Goal: Navigation & Orientation: Find specific page/section

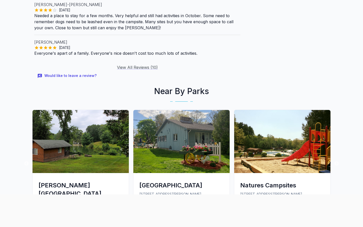
scroll to position [816, 0]
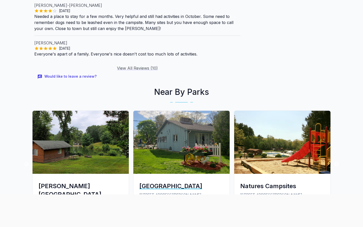
click at [167, 182] on div "[GEOGRAPHIC_DATA]" at bounding box center [181, 186] width 84 height 8
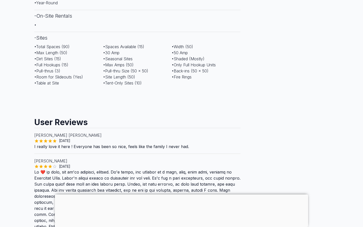
scroll to position [508, 0]
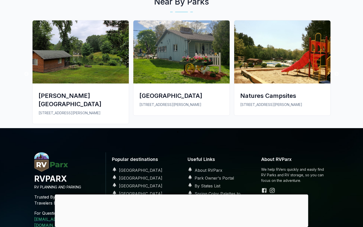
scroll to position [907, 0]
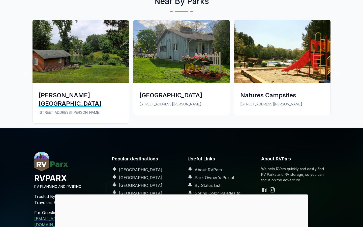
click at [57, 83] on div "Ross Hill Park 170 Ross Hill Rd Lisbon, CT 06351" at bounding box center [80, 103] width 96 height 40
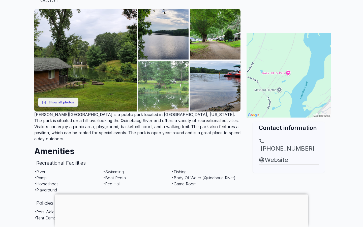
scroll to position [79, 0]
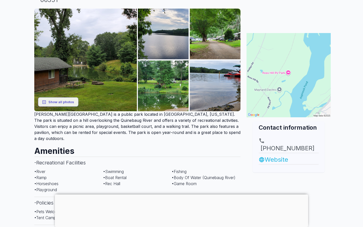
click at [274, 155] on link "Website" at bounding box center [288, 159] width 60 height 9
